Goal: Find specific page/section: Find specific page/section

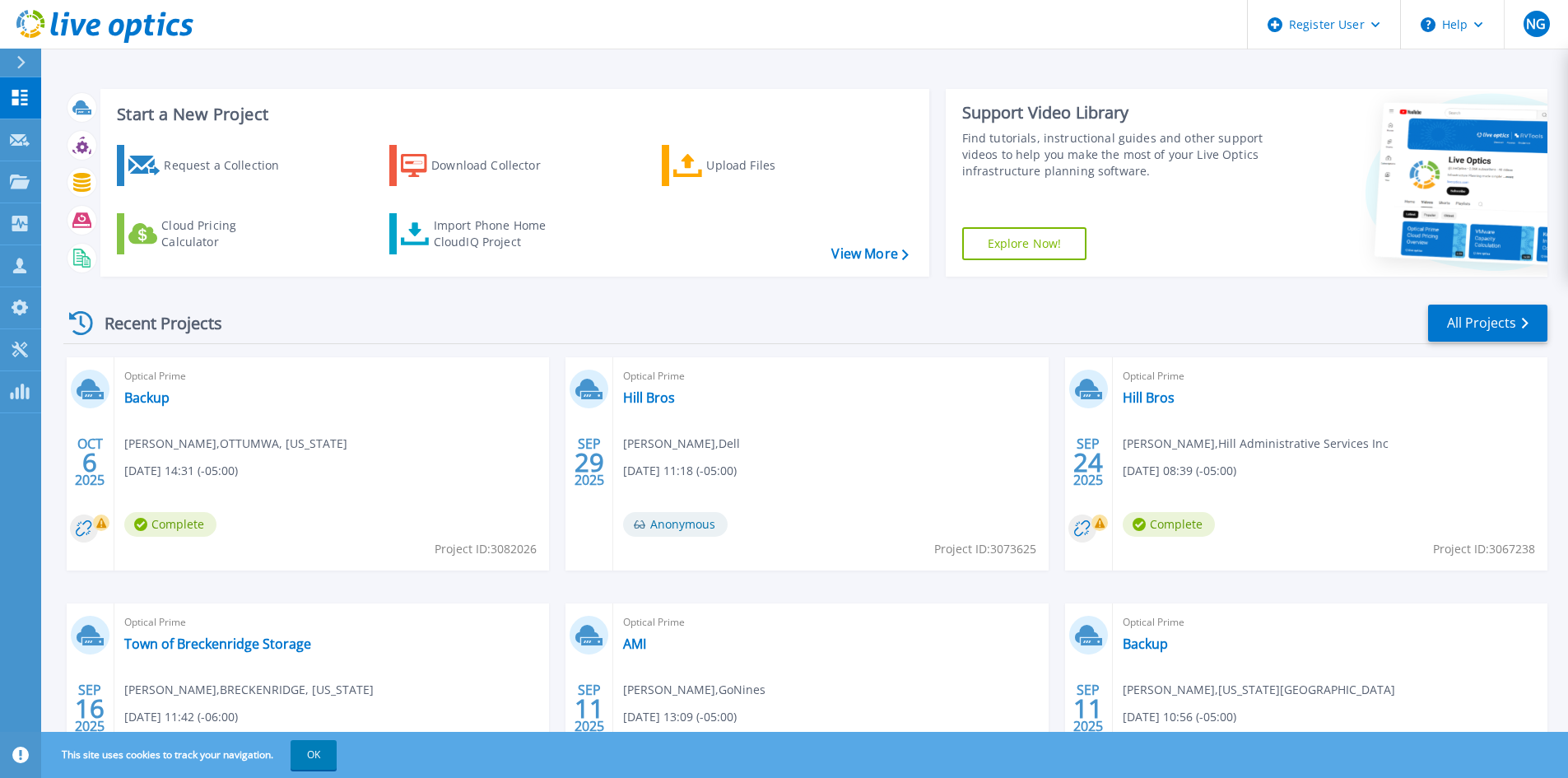
click at [22, 48] on link at bounding box center [97, 24] width 193 height 50
click at [17, 56] on icon at bounding box center [20, 61] width 9 height 13
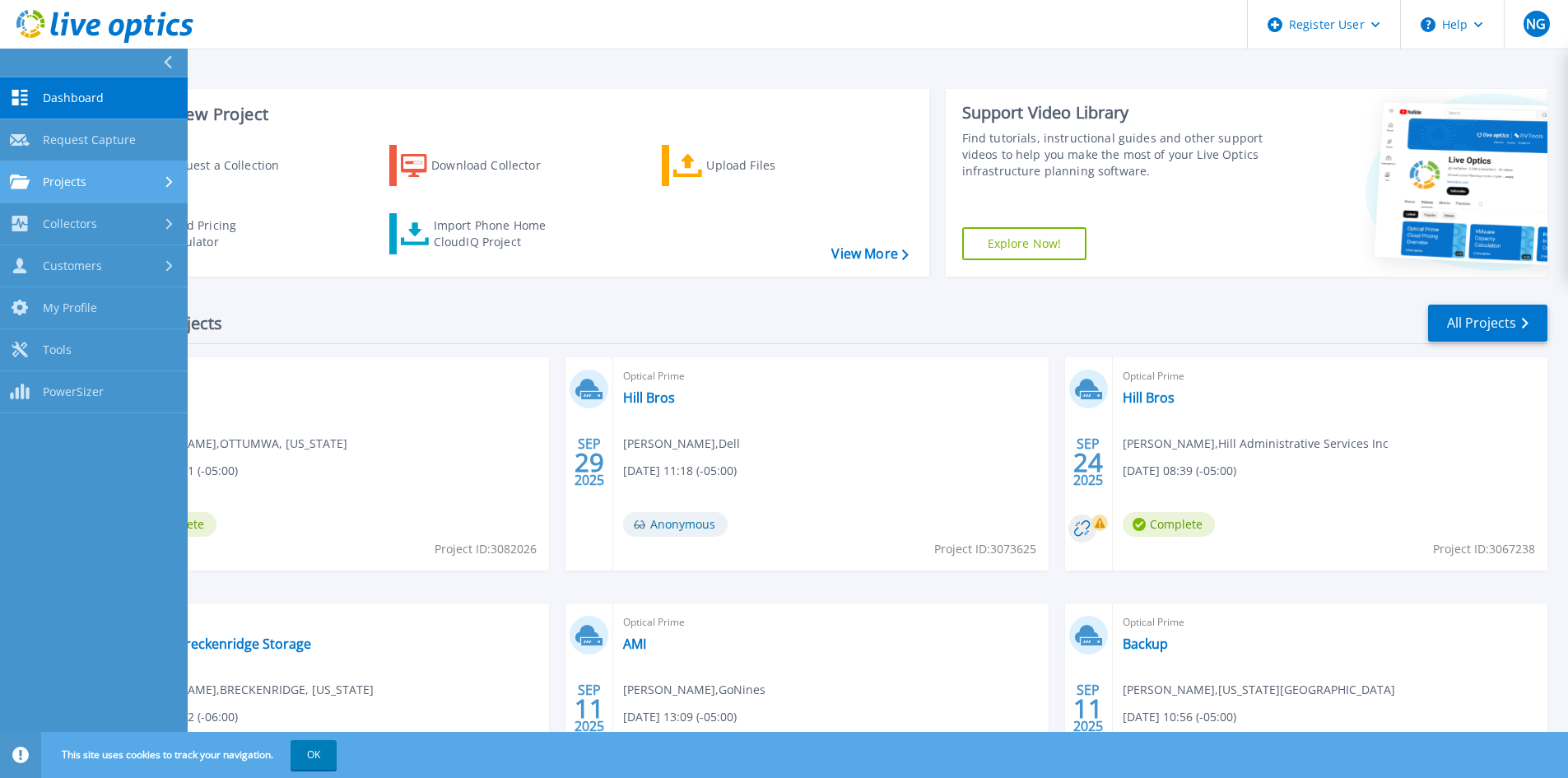
click at [62, 185] on span "Projects" at bounding box center [64, 182] width 44 height 15
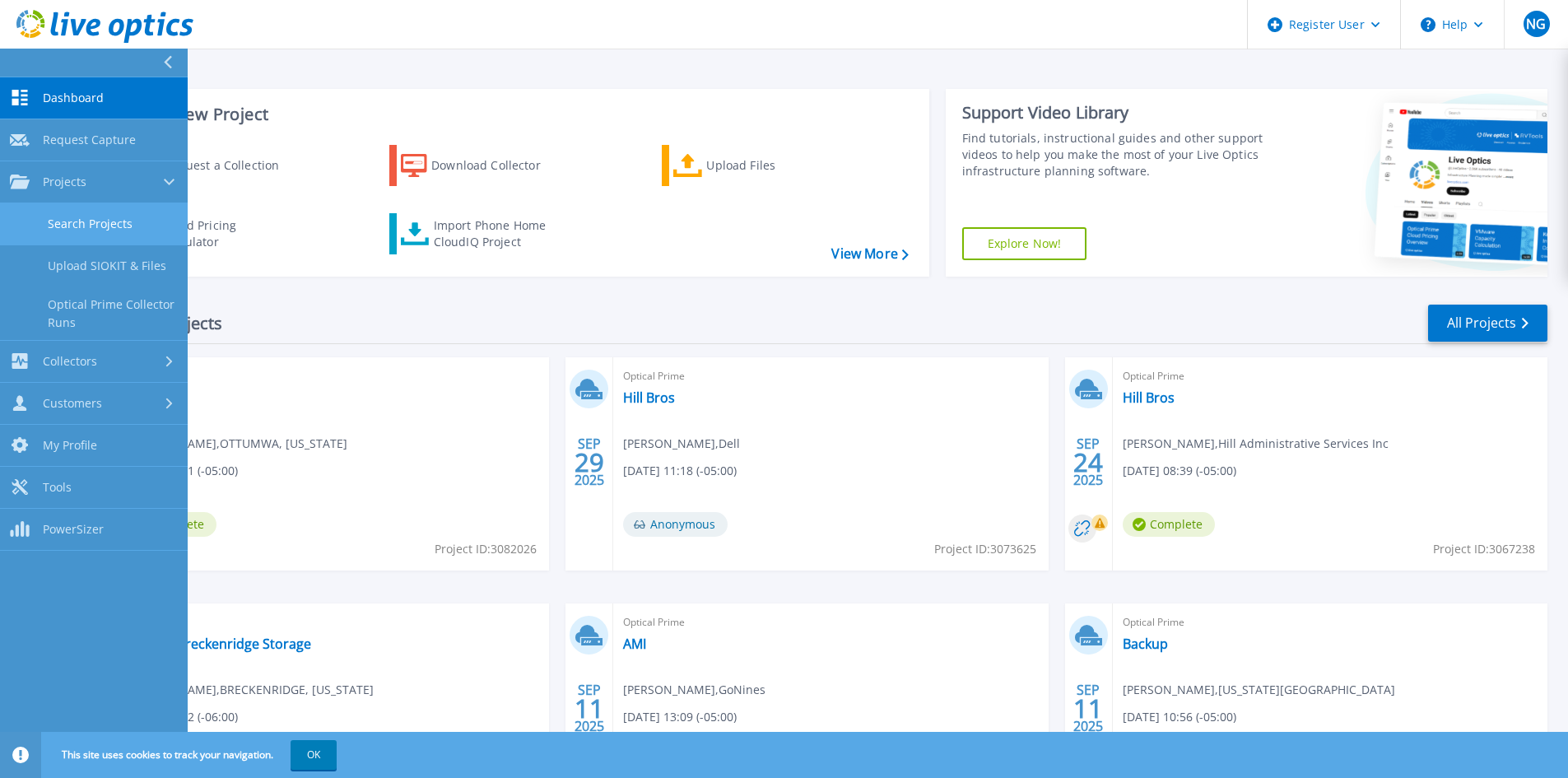
click at [82, 215] on link "Search Projects" at bounding box center [94, 224] width 187 height 42
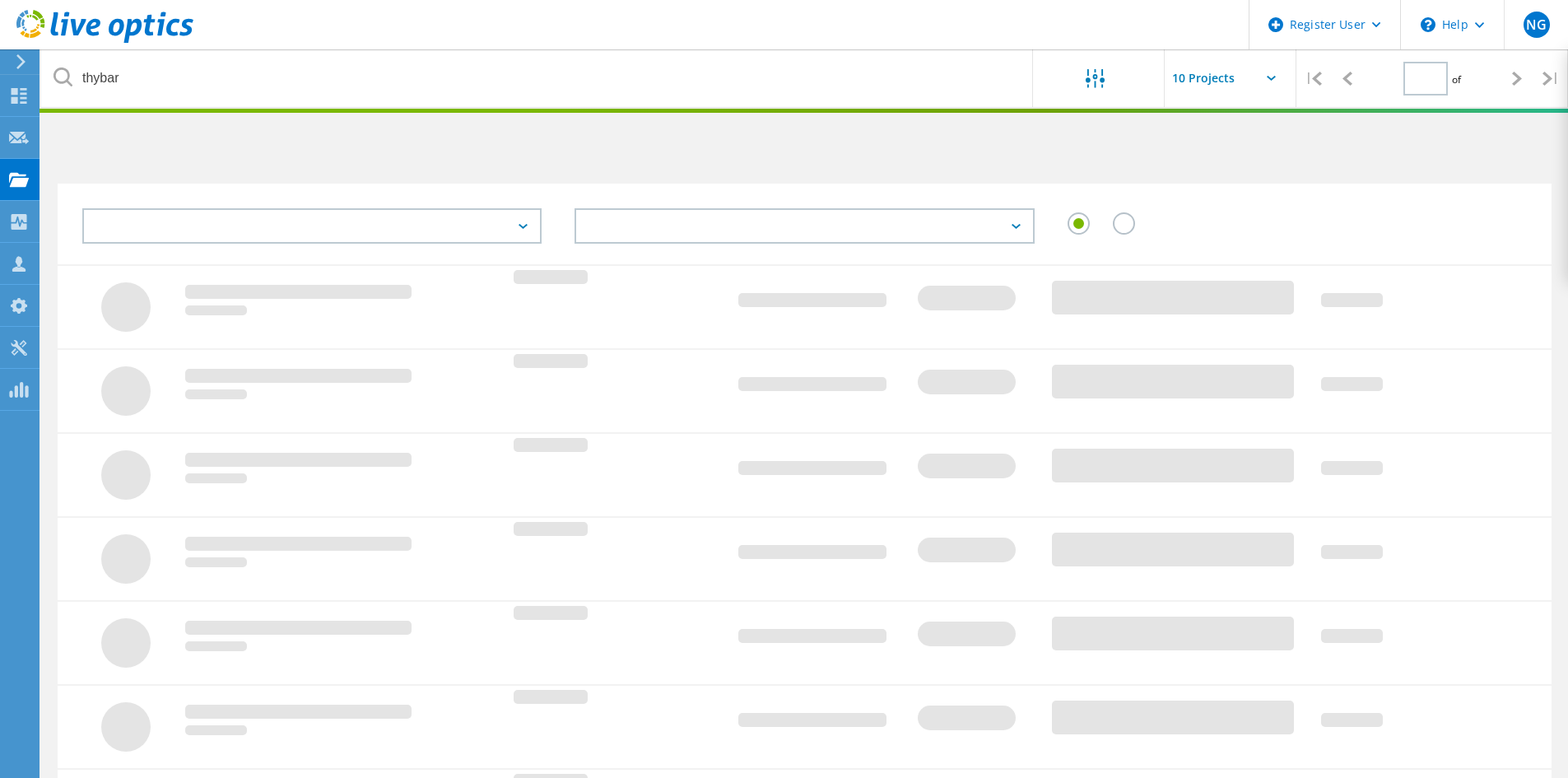
type input "1"
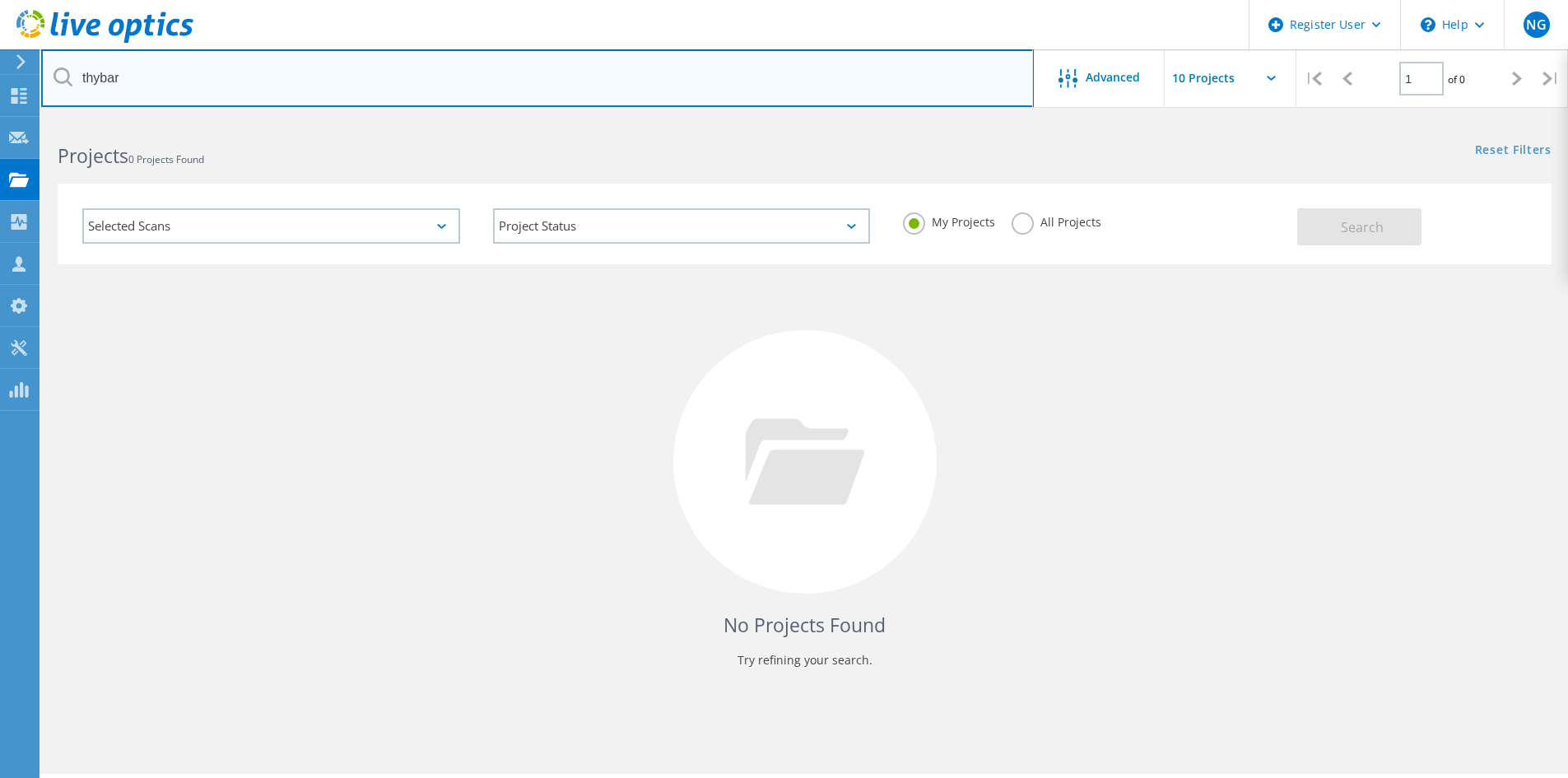
drag, startPoint x: 140, startPoint y: 75, endPoint x: 76, endPoint y: 71, distance: 64.1
click at [76, 71] on input "thybar" at bounding box center [537, 78] width 992 height 58
type input "gering"
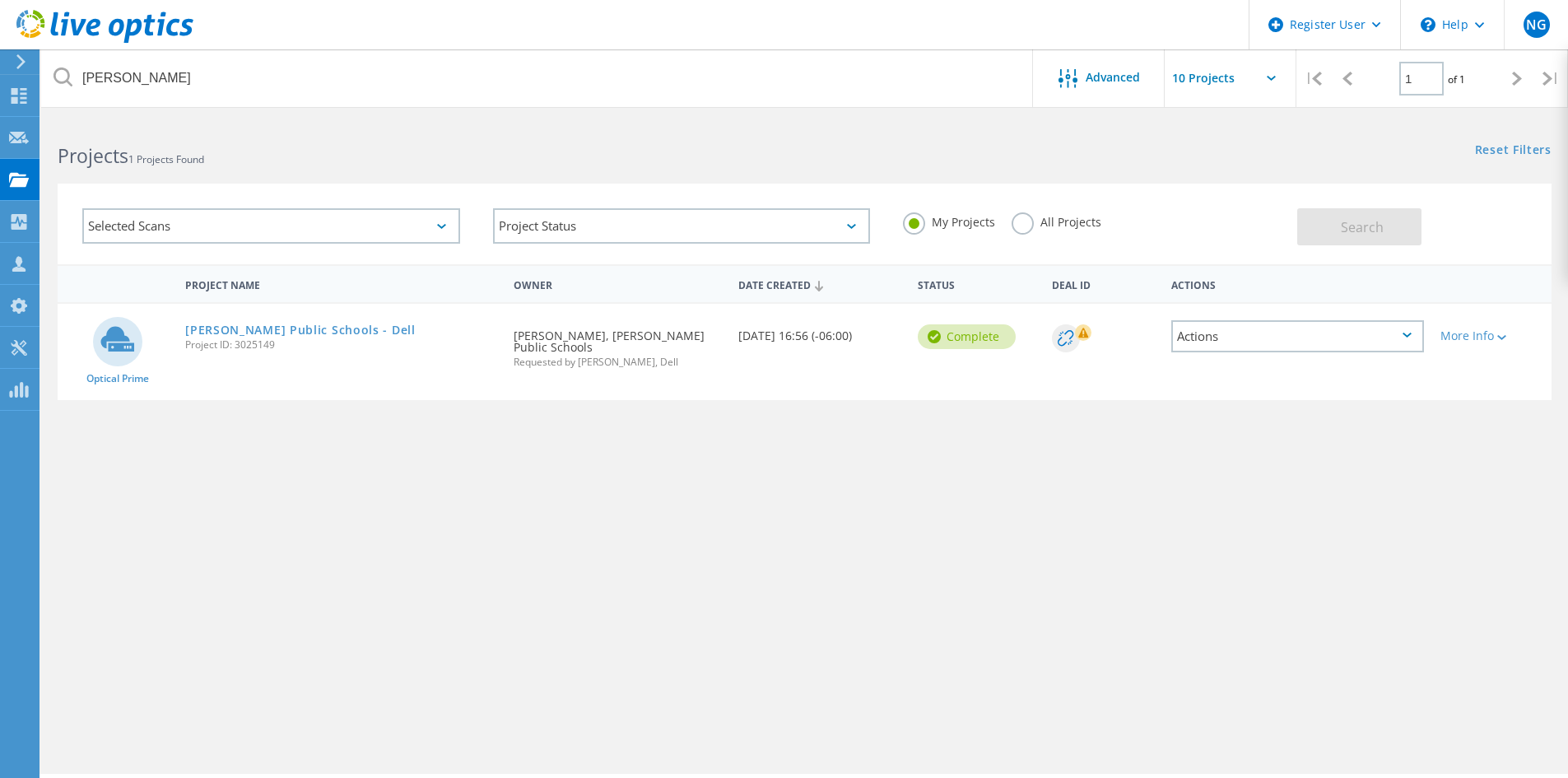
click at [1056, 226] on label "All Projects" at bounding box center [1057, 221] width 90 height 16
click at [0, 0] on input "All Projects" at bounding box center [0, 0] width 0 height 0
click at [1367, 224] on span "Search" at bounding box center [1362, 227] width 43 height 19
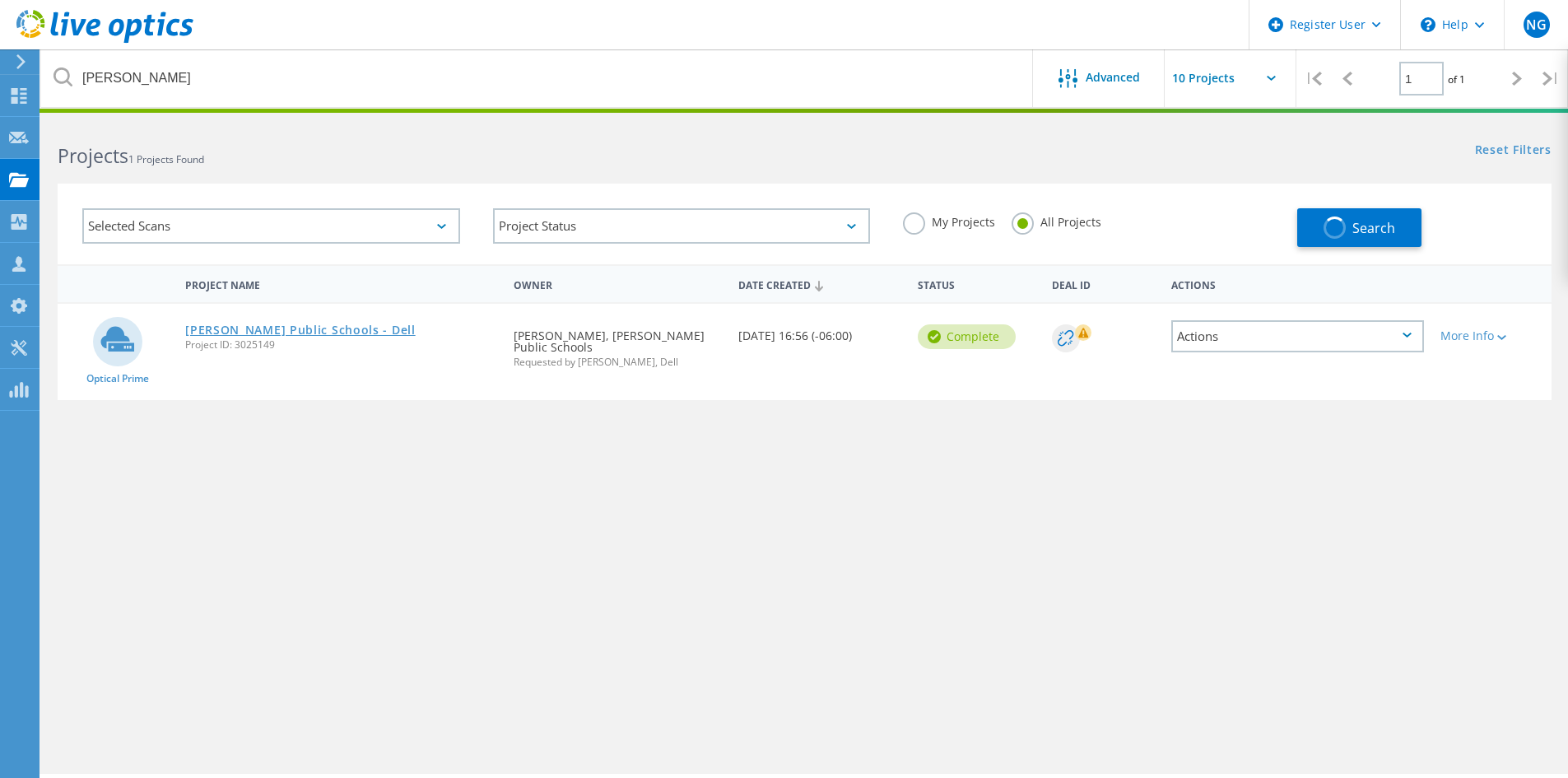
click at [295, 335] on link "Gering Public Schools - Dell" at bounding box center [301, 330] width 230 height 12
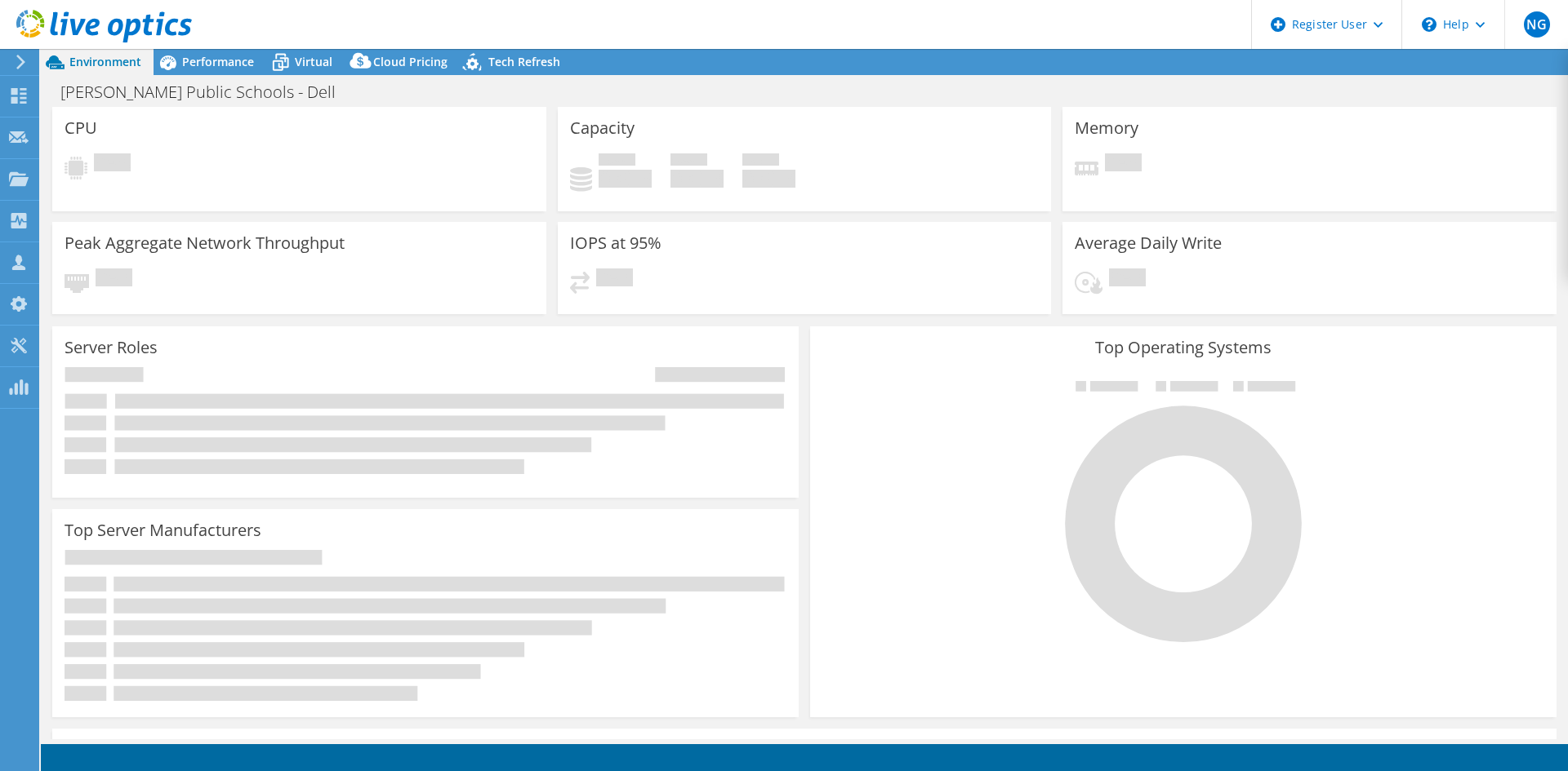
select select "USD"
